Goal: Information Seeking & Learning: Learn about a topic

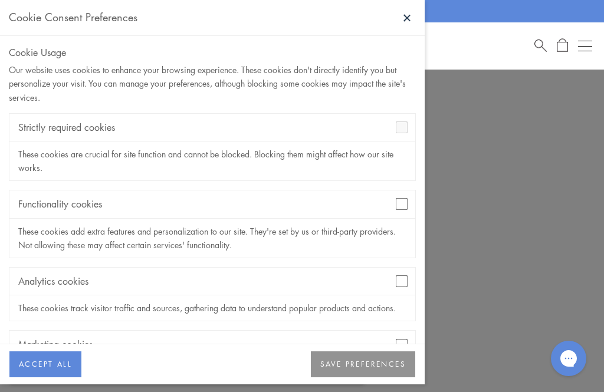
click at [401, 269] on div "Analytics cookies" at bounding box center [212, 282] width 406 height 28
click at [414, 291] on div "Analytics cookies" at bounding box center [212, 282] width 406 height 28
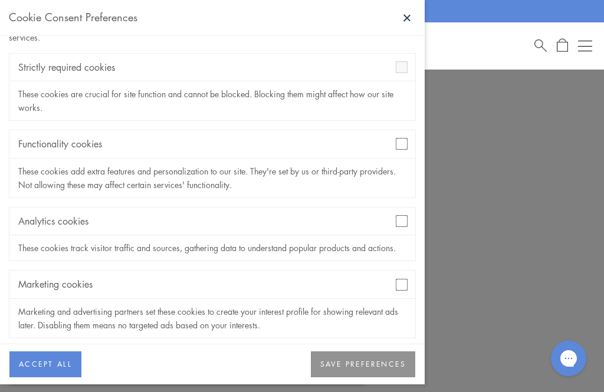
scroll to position [60, 0]
click at [418, 281] on div "Cookie Usage Our website uses cookies to enhance your browsing experience. Thes…" at bounding box center [212, 190] width 424 height 308
click at [373, 371] on button "SAVE PREFERENCES" at bounding box center [363, 364] width 104 height 26
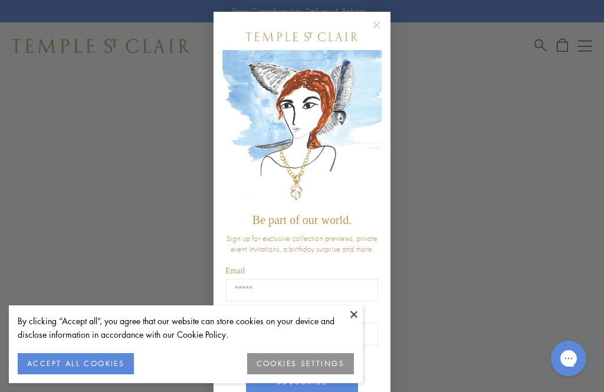
click at [384, 33] on button "Close dialog" at bounding box center [382, 31] width 15 height 15
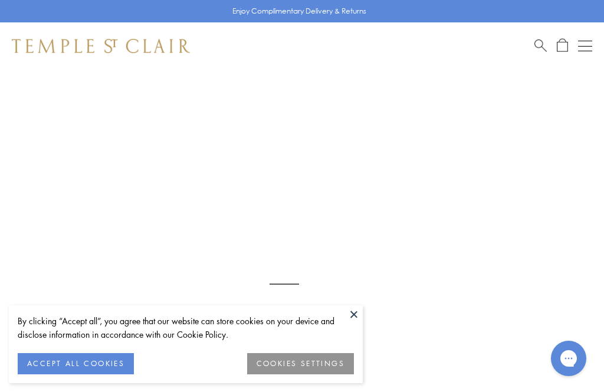
click at [361, 312] on button at bounding box center [354, 314] width 18 height 18
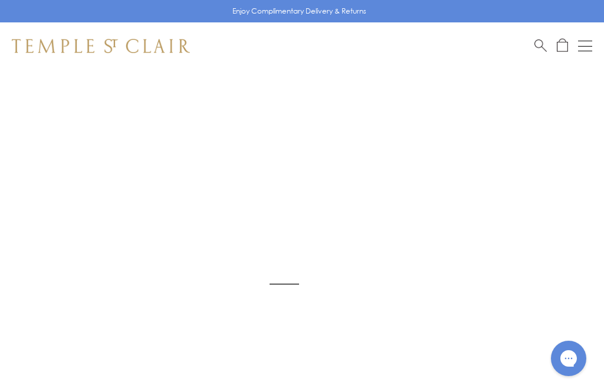
click at [341, 195] on img at bounding box center [284, 284] width 568 height 568
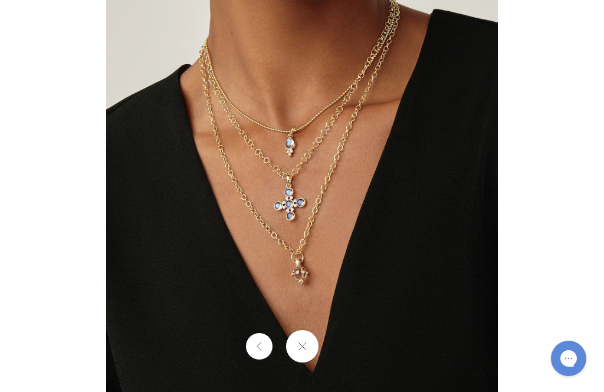
click at [579, 355] on div "Open gorgias live chat" at bounding box center [568, 359] width 24 height 24
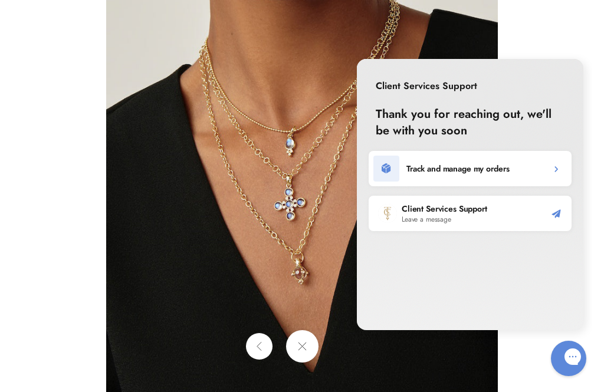
scroll to position [0, 0]
click at [526, 351] on div at bounding box center [302, 346] width 604 height 32
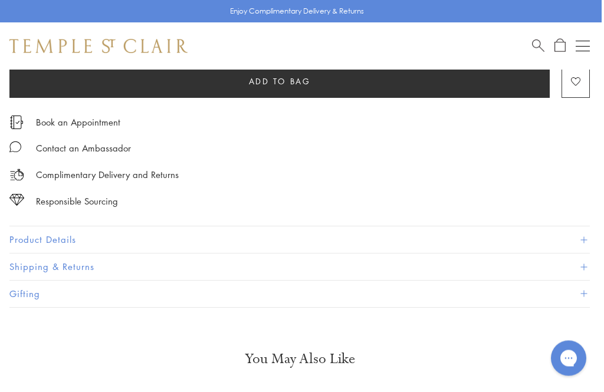
scroll to position [720, 2]
click at [43, 234] on button "Product Details" at bounding box center [299, 239] width 580 height 27
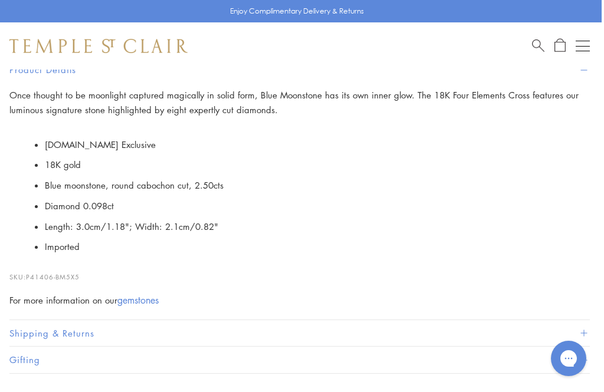
scroll to position [888, 2]
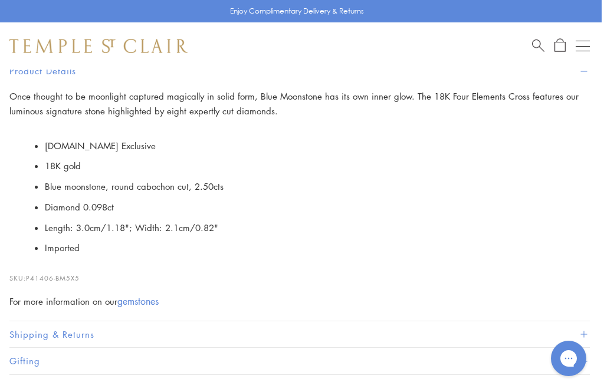
click at [54, 324] on button "Shipping & Returns" at bounding box center [299, 334] width 580 height 27
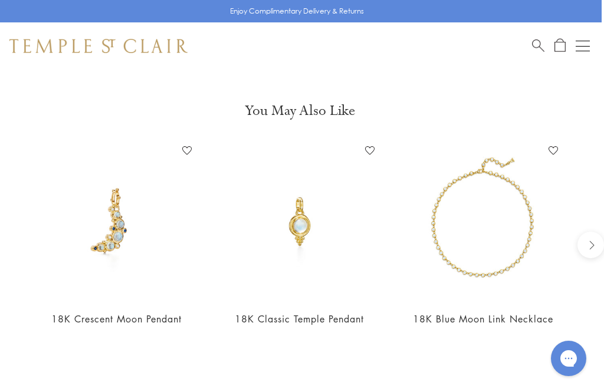
scroll to position [1060, 2]
click at [477, 258] on img at bounding box center [483, 220] width 160 height 160
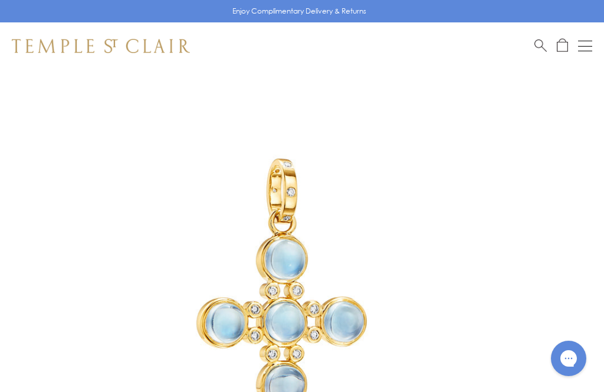
click at [534, 49] on span "Search" at bounding box center [540, 44] width 12 height 12
click at [73, 90] on input "search" at bounding box center [309, 94] width 510 height 14
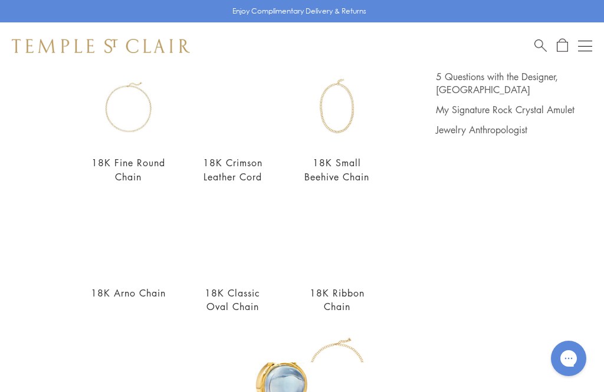
scroll to position [133, 0]
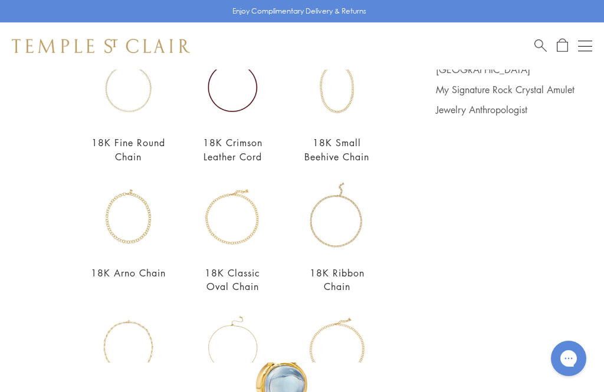
type input "******"
click at [344, 103] on img at bounding box center [336, 87] width 75 height 75
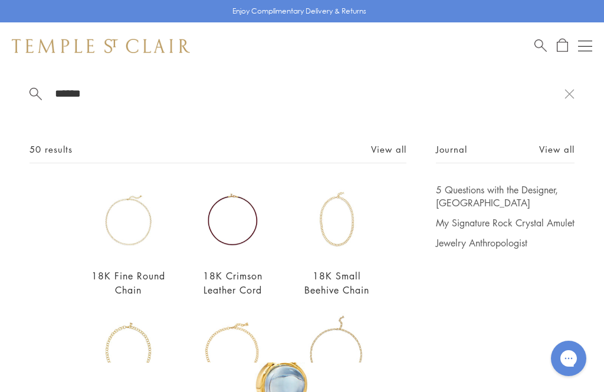
scroll to position [0, 0]
click at [86, 93] on input "******" at bounding box center [309, 94] width 510 height 14
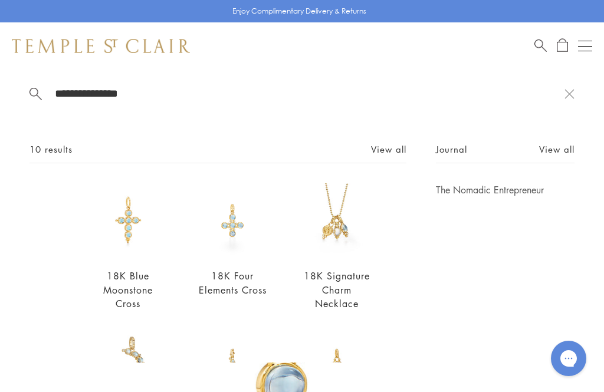
type input "**********"
click at [235, 240] on img at bounding box center [232, 220] width 75 height 75
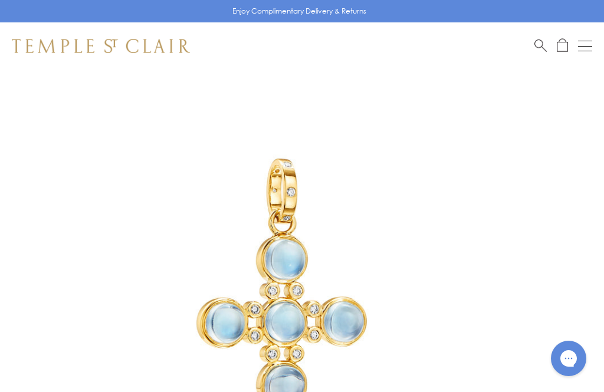
click at [541, 44] on span "Search" at bounding box center [540, 44] width 12 height 12
click at [73, 95] on input "search" at bounding box center [309, 94] width 510 height 14
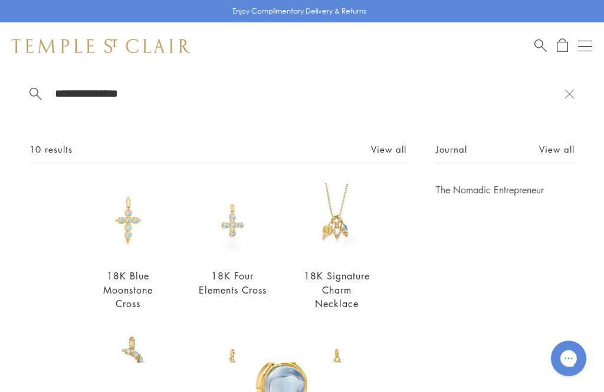
click at [574, 99] on button at bounding box center [569, 93] width 10 height 11
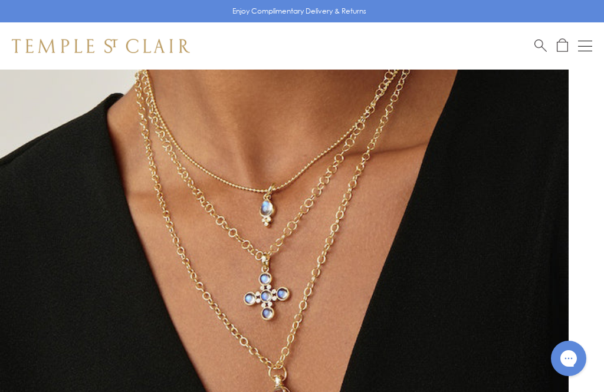
click at [268, 278] on img at bounding box center [284, 284] width 568 height 569
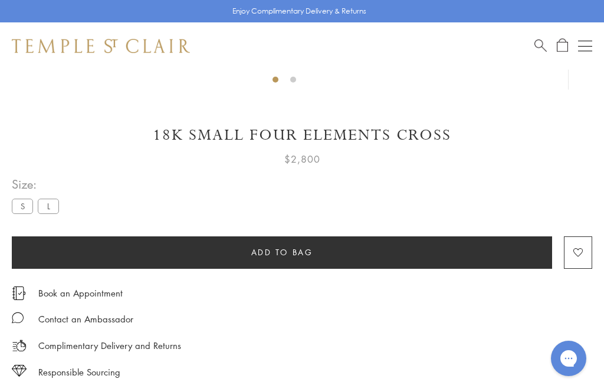
scroll to position [551, 0]
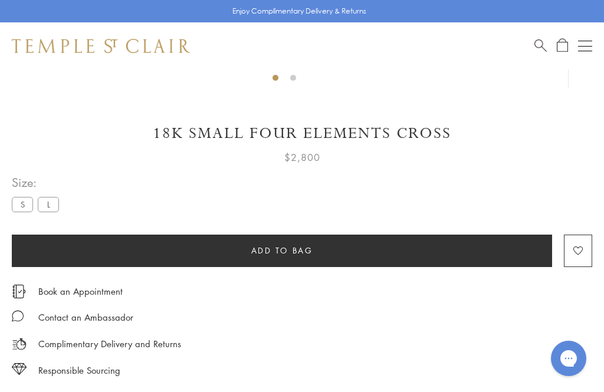
click at [55, 211] on label "L" at bounding box center [48, 204] width 21 height 15
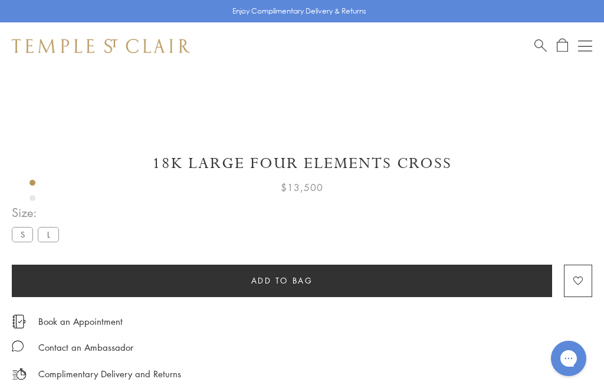
scroll to position [193, 0]
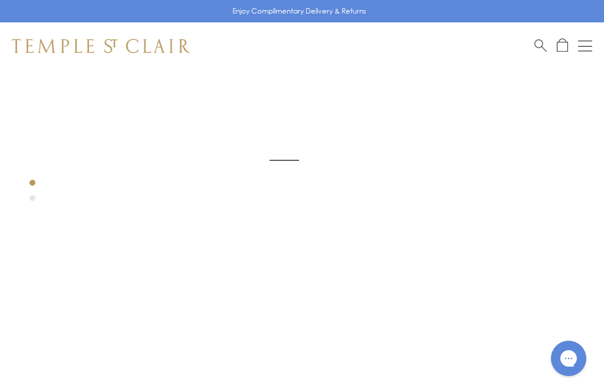
click at [44, 167] on img at bounding box center [284, 160] width 568 height 568
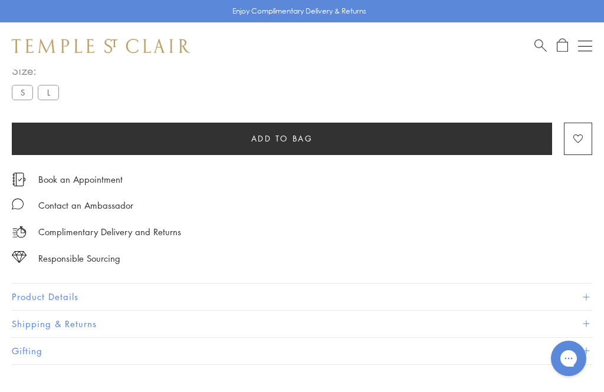
scroll to position [668, 0]
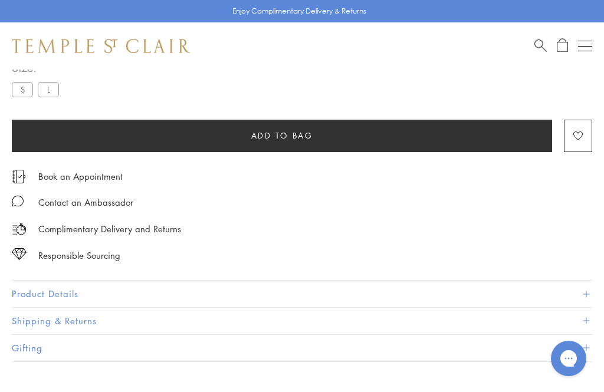
click at [51, 285] on button "Product Details" at bounding box center [302, 294] width 580 height 27
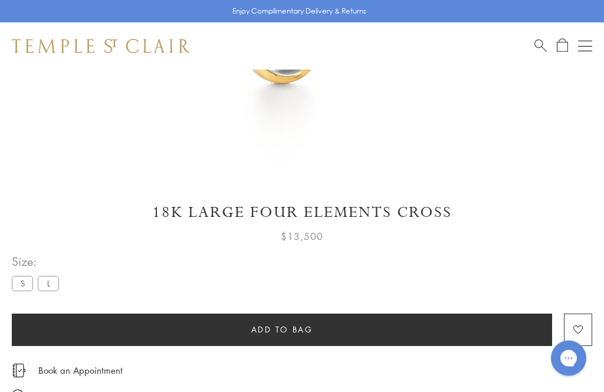
scroll to position [474, 0]
click at [24, 281] on label "S" at bounding box center [22, 283] width 21 height 15
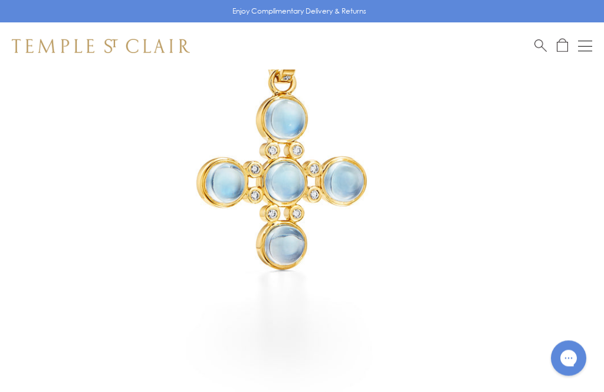
scroll to position [210, 0]
click at [538, 41] on span "Search" at bounding box center [540, 44] width 12 height 12
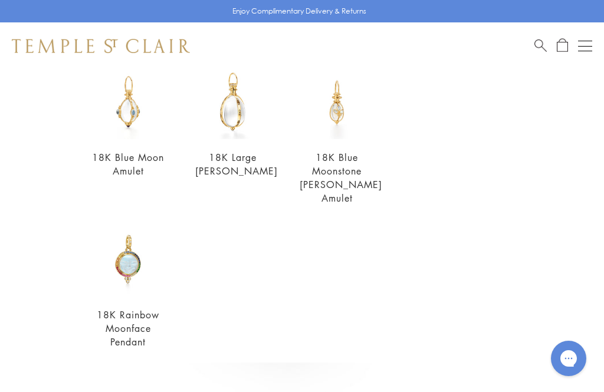
scroll to position [405, 0]
click at [477, 137] on div "Journal View all The Nomadic Entrepreneur" at bounding box center [505, 51] width 139 height 628
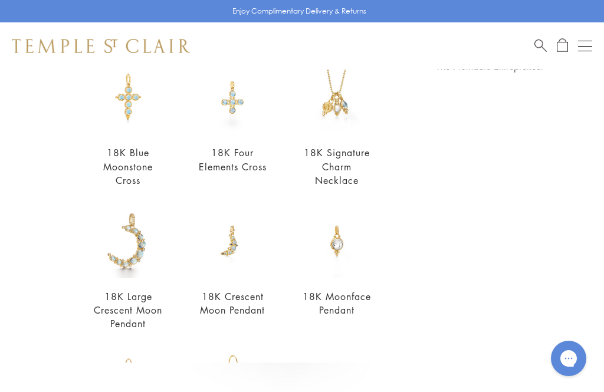
scroll to position [93, 0]
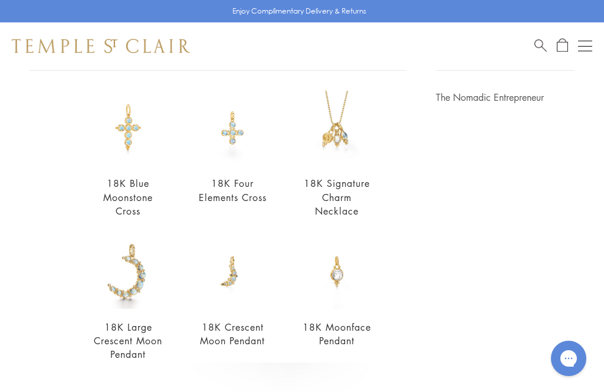
click at [539, 47] on span "Search" at bounding box center [540, 44] width 12 height 12
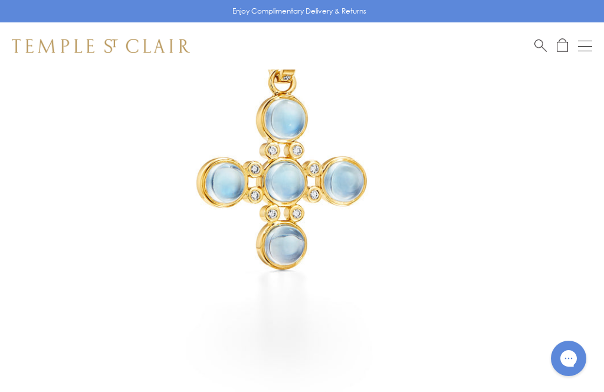
click at [542, 47] on span "Search" at bounding box center [540, 44] width 12 height 12
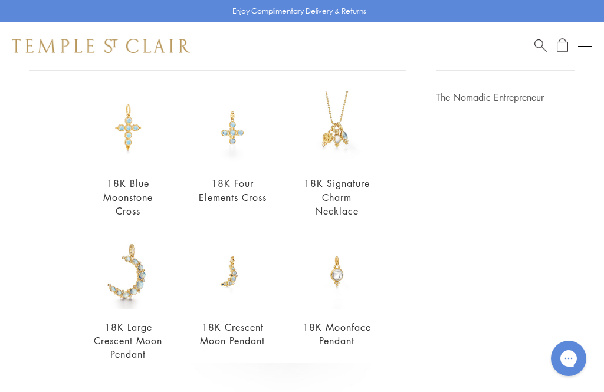
scroll to position [0, 0]
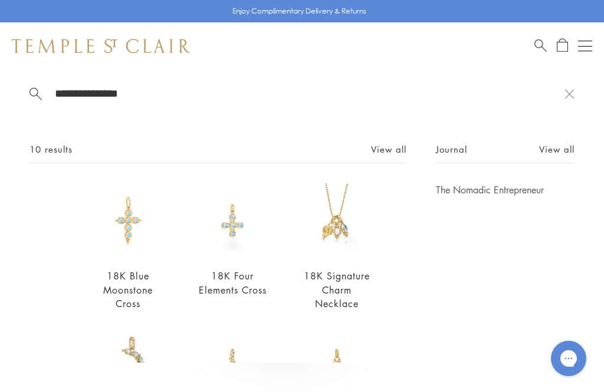
click at [184, 93] on input "**********" at bounding box center [309, 94] width 510 height 14
type input "*"
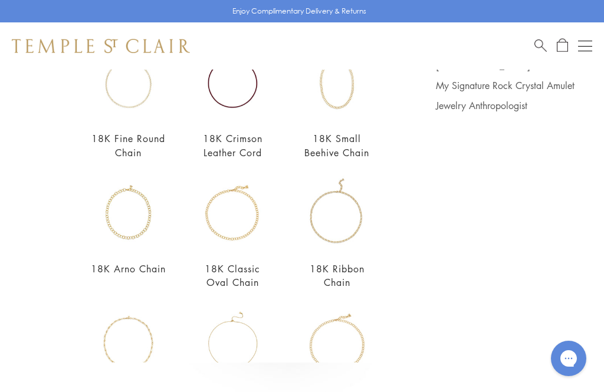
scroll to position [139, 0]
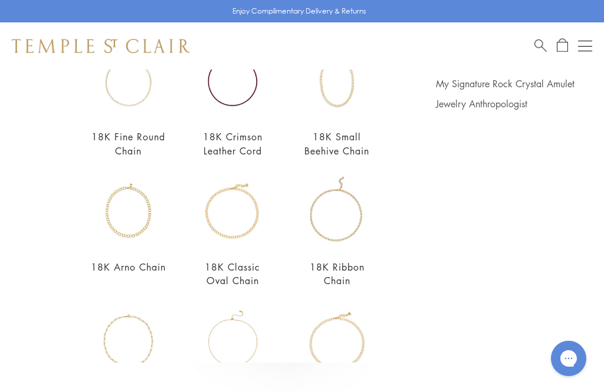
type input "******"
click at [333, 116] on img at bounding box center [336, 81] width 75 height 75
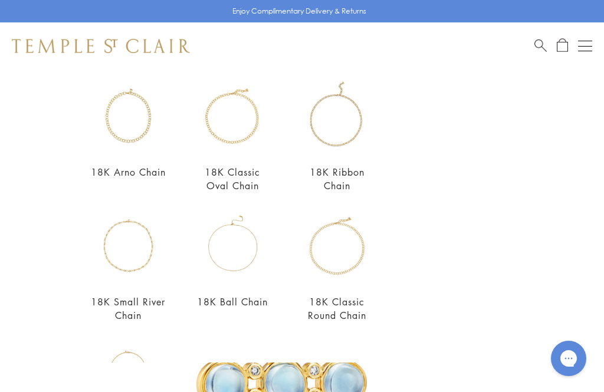
scroll to position [237, 0]
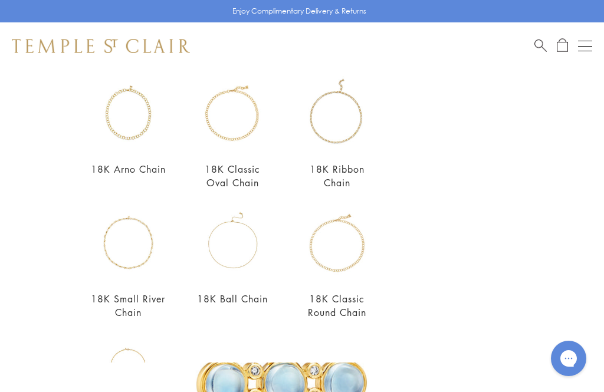
click at [239, 142] on img at bounding box center [232, 113] width 75 height 75
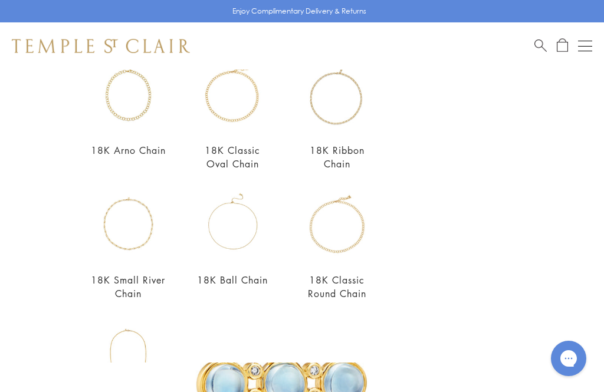
scroll to position [257, 0]
click at [124, 243] on img at bounding box center [128, 223] width 75 height 75
click at [358, 116] on img at bounding box center [336, 93] width 75 height 75
click at [139, 124] on img at bounding box center [128, 93] width 75 height 75
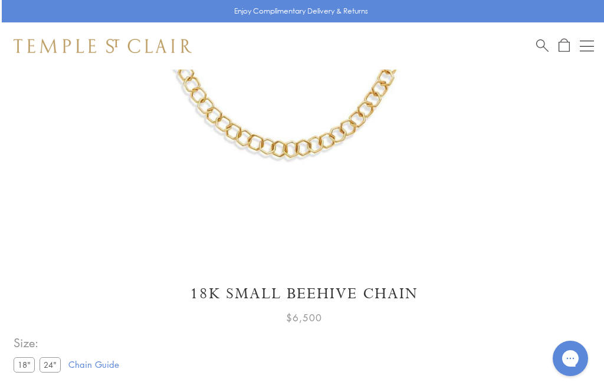
scroll to position [379, 0]
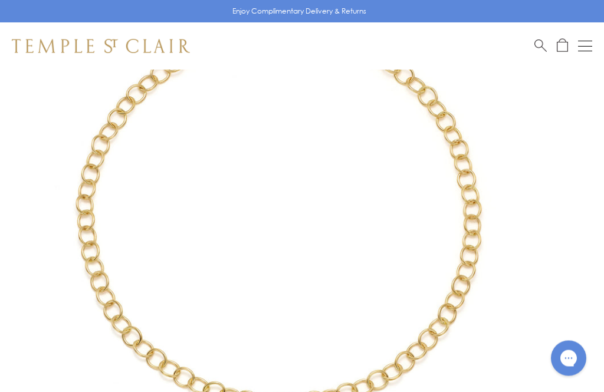
scroll to position [147, 0]
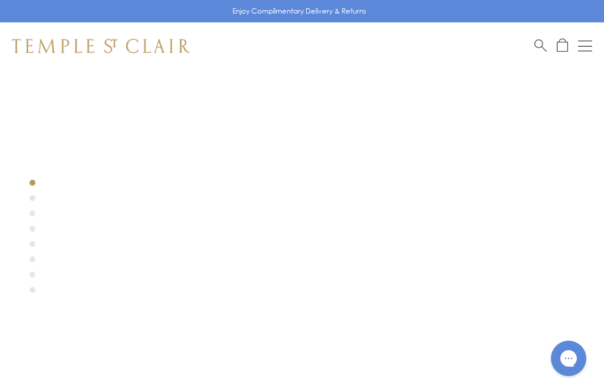
scroll to position [45, 0]
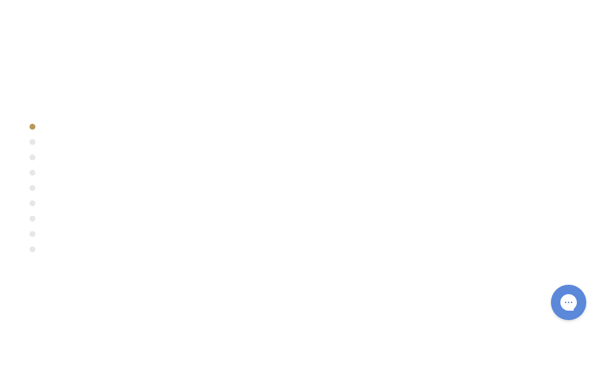
scroll to position [126, 0]
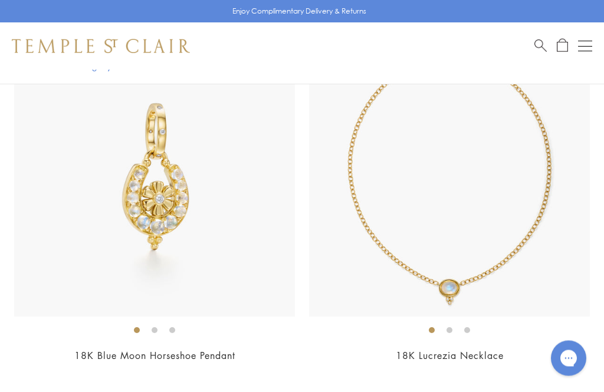
scroll to position [8860, 0]
